Goal: Information Seeking & Learning: Learn about a topic

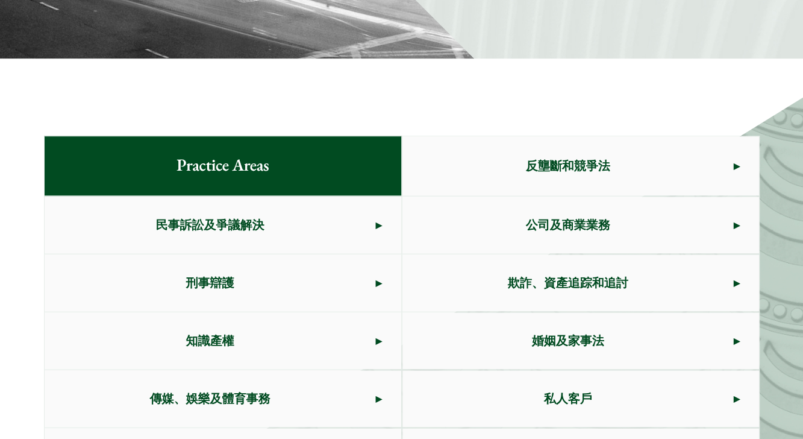
scroll to position [603, 0]
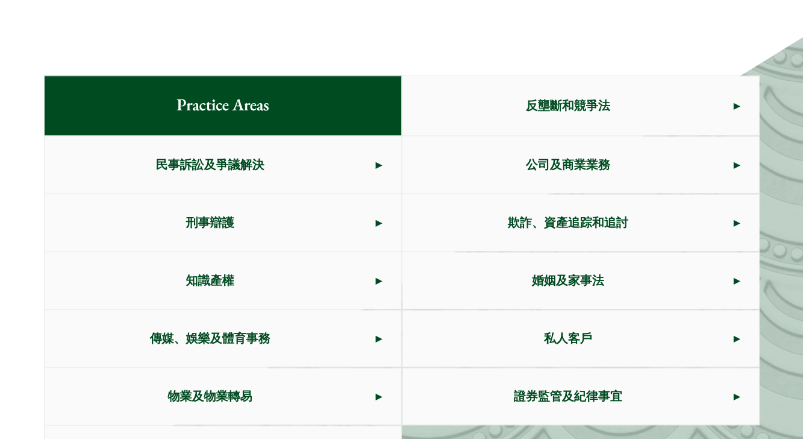
click at [714, 216] on span "欺詐、資產追踪和追討" at bounding box center [568, 222] width 331 height 57
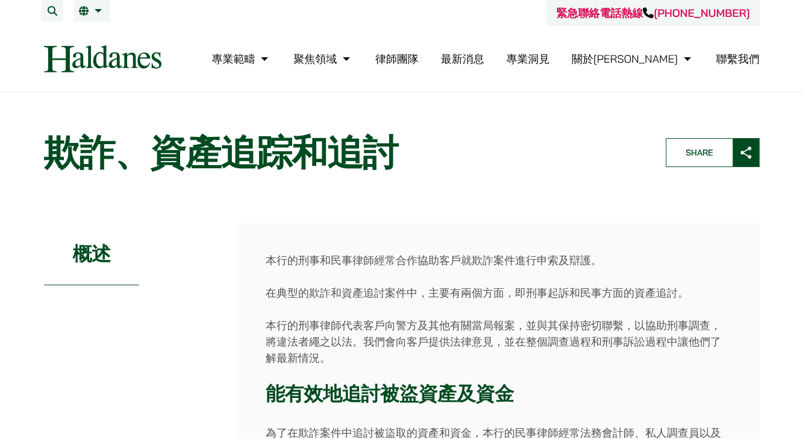
click at [69, 318] on div "概述" at bounding box center [131, 387] width 174 height 328
